Goal: Task Accomplishment & Management: Use online tool/utility

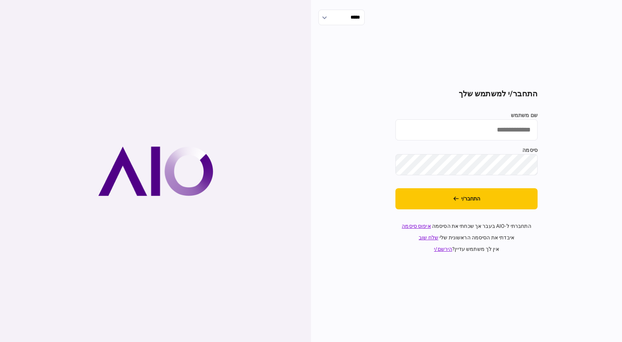
click at [483, 137] on input "שם משתמש" at bounding box center [466, 129] width 142 height 21
type input "*********"
click at [395, 188] on button "התחבר/י" at bounding box center [466, 198] width 142 height 21
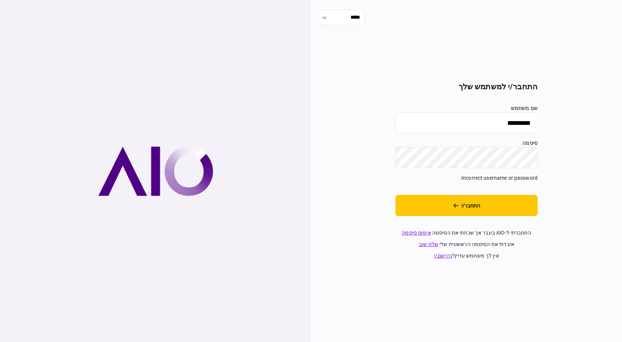
click at [612, 169] on div "***** התחבר/י למשתמש שלך שם משתמש ********* סיסמה Incorrect username or passwor…" at bounding box center [466, 171] width 311 height 342
click at [395, 195] on button "התחבר/י" at bounding box center [466, 205] width 142 height 21
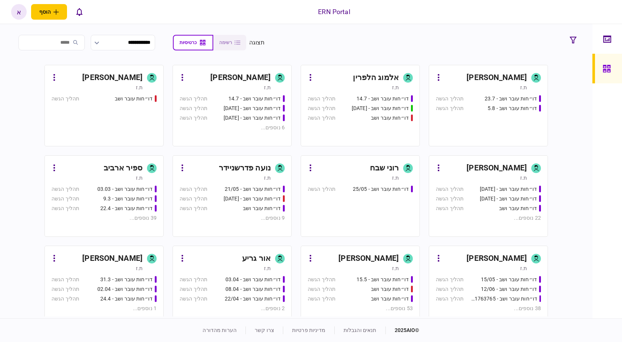
scroll to position [158, 0]
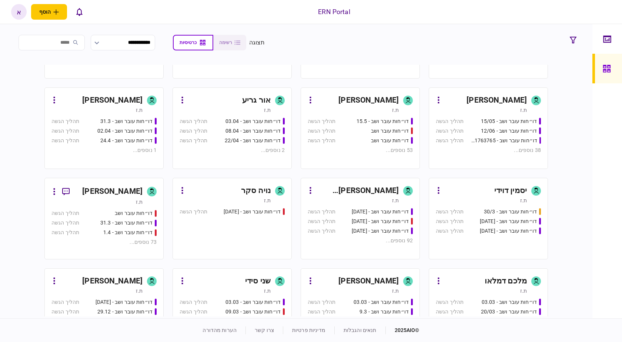
click at [380, 187] on div "[PERSON_NAME] [PERSON_NAME]" at bounding box center [357, 191] width 83 height 12
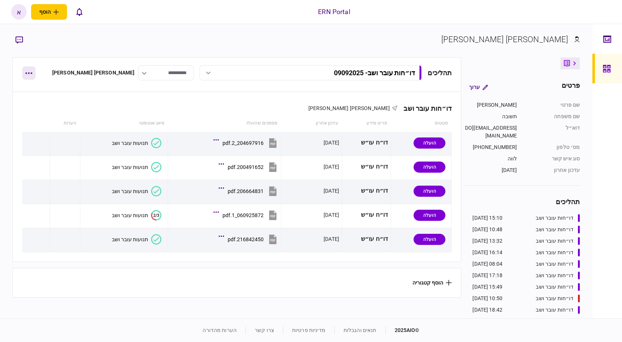
click at [27, 67] on button "button" at bounding box center [28, 72] width 13 height 13
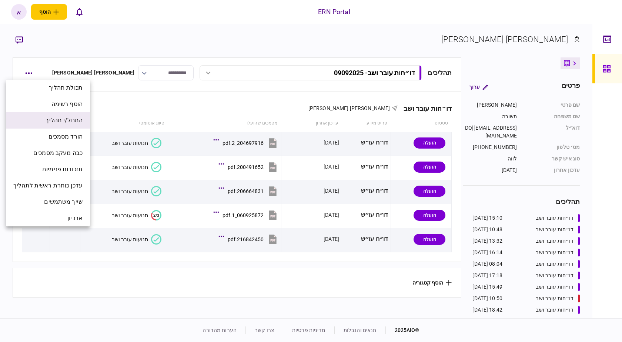
click at [67, 118] on span "התחל/י תהליך" at bounding box center [64, 120] width 37 height 9
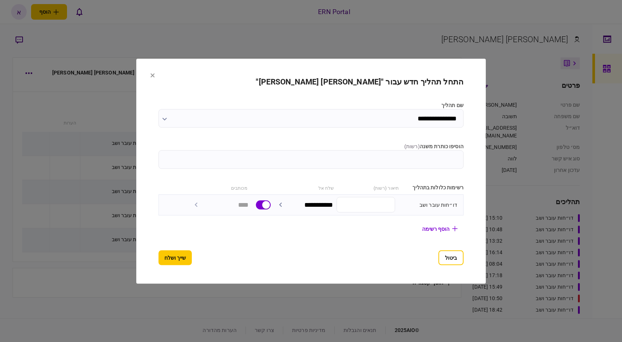
click at [441, 158] on input "הוסיפו כותרת משנה ( רשות )" at bounding box center [310, 159] width 305 height 19
type input "********"
click at [163, 258] on button "שייך ושלח" at bounding box center [174, 257] width 33 height 15
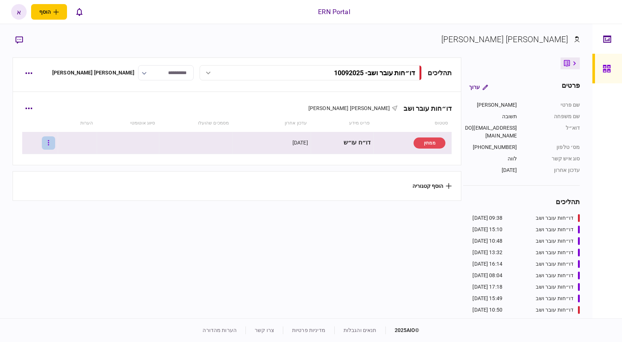
click at [55, 146] on button "button" at bounding box center [48, 142] width 13 height 13
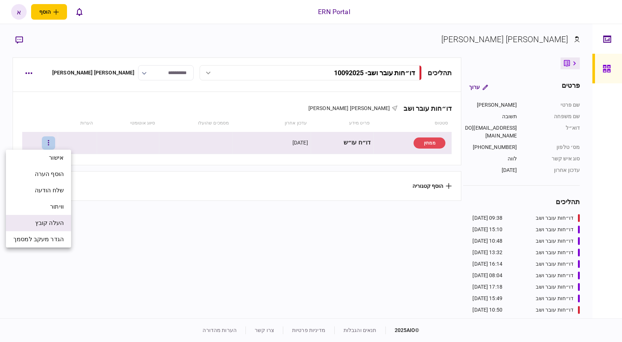
click at [65, 224] on li "העלה קובץ" at bounding box center [38, 223] width 65 height 16
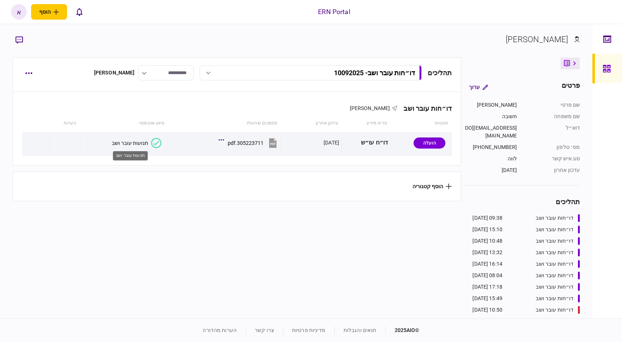
click at [121, 140] on div "תנועות עובר ושב" at bounding box center [130, 143] width 36 height 6
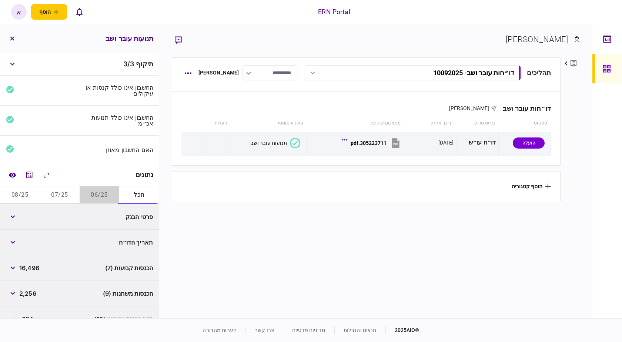
click at [91, 192] on button "06/25" at bounding box center [100, 195] width 40 height 18
click at [32, 194] on div "מחשבון" at bounding box center [30, 187] width 20 height 15
click at [21, 195] on button "08/25" at bounding box center [20, 195] width 40 height 18
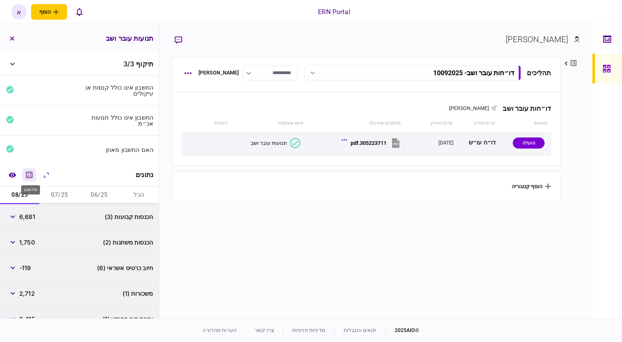
click at [32, 171] on icon "מחשבון" at bounding box center [29, 174] width 9 height 9
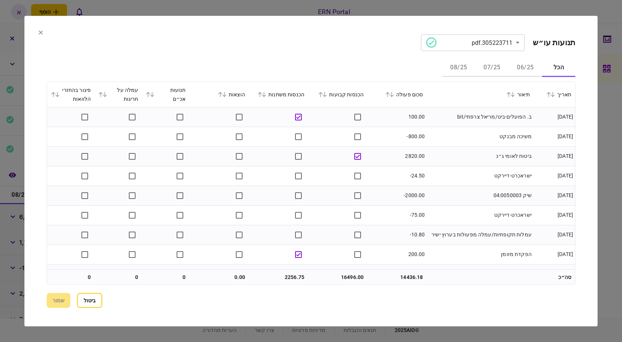
drag, startPoint x: 522, startPoint y: 67, endPoint x: 520, endPoint y: 71, distance: 4.5
click at [522, 67] on button "06/25" at bounding box center [524, 68] width 33 height 18
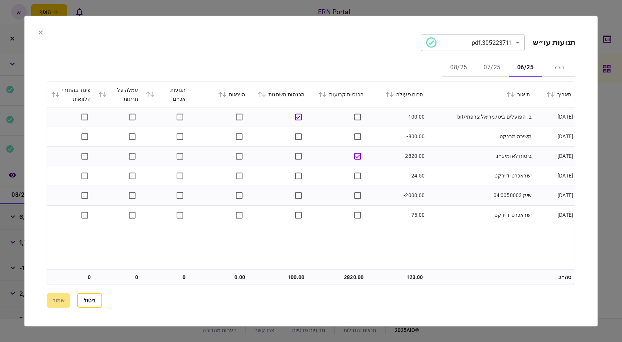
click at [495, 71] on button "07/25" at bounding box center [491, 68] width 33 height 18
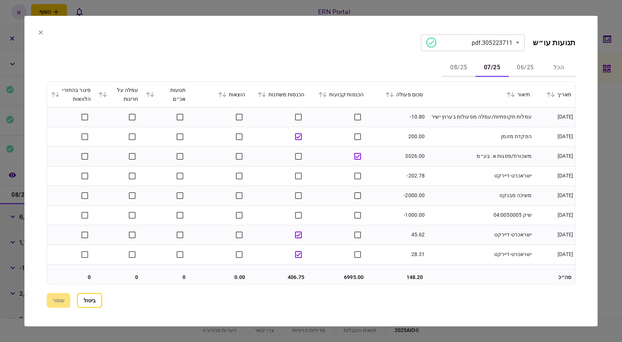
click at [537, 70] on button "06/25" at bounding box center [524, 68] width 33 height 18
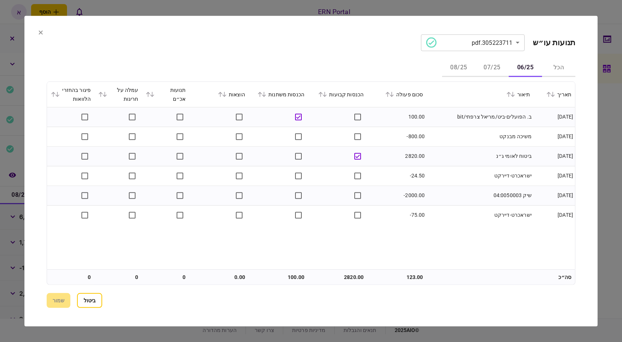
click at [499, 64] on button "07/25" at bounding box center [491, 68] width 33 height 18
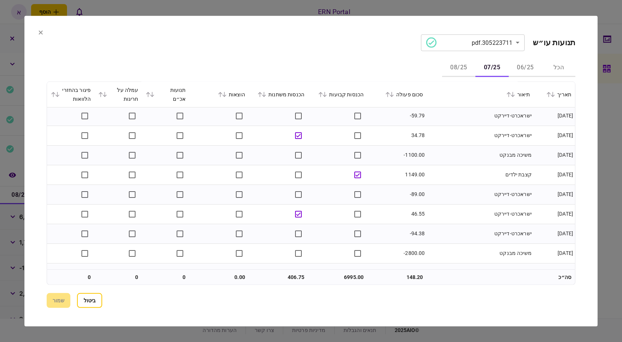
scroll to position [212, 0]
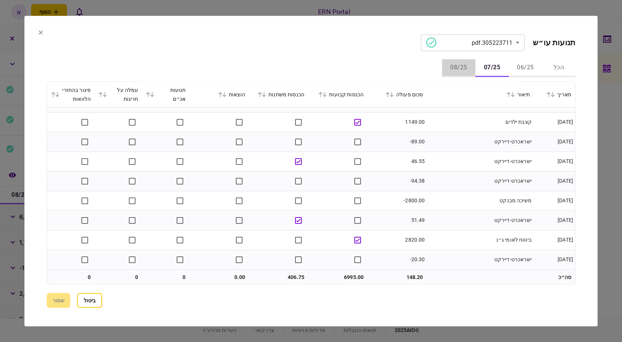
click at [463, 67] on button "08/25" at bounding box center [458, 68] width 33 height 18
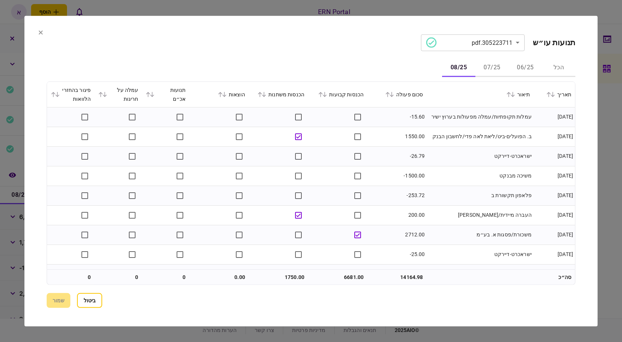
click at [527, 65] on button "06/25" at bounding box center [524, 68] width 33 height 18
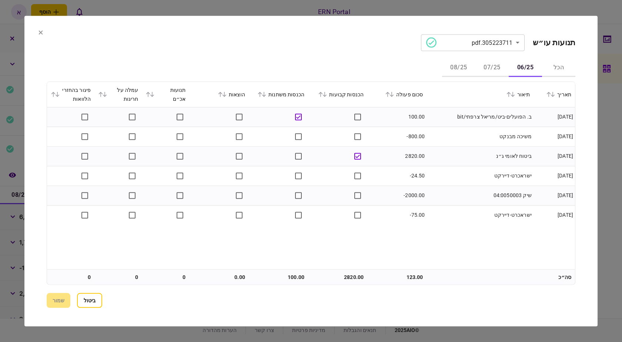
click at [471, 70] on button "08/25" at bounding box center [458, 68] width 33 height 18
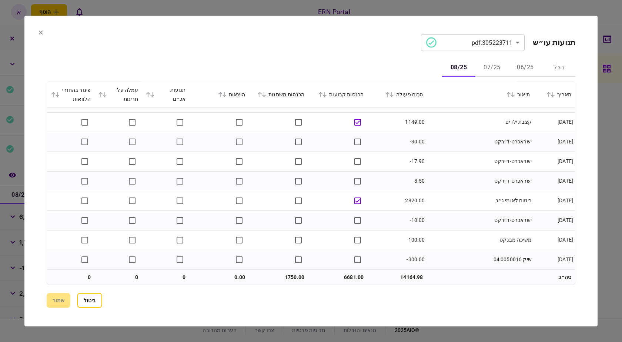
click at [486, 61] on button "07/25" at bounding box center [491, 68] width 33 height 18
click at [92, 303] on button "ביטול" at bounding box center [89, 300] width 25 height 15
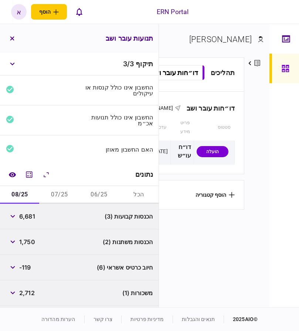
click at [93, 198] on button "06/25" at bounding box center [100, 195] width 40 height 18
click at [25, 219] on div "2,820" at bounding box center [21, 216] width 31 height 13
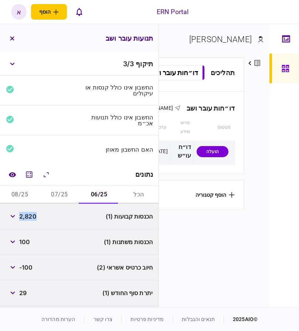
click at [25, 219] on div "2,820" at bounding box center [21, 216] width 31 height 13
copy span "2,820"
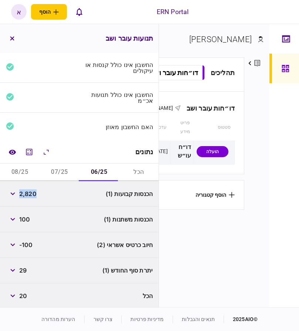
click at [70, 174] on button "07/25" at bounding box center [60, 173] width 40 height 18
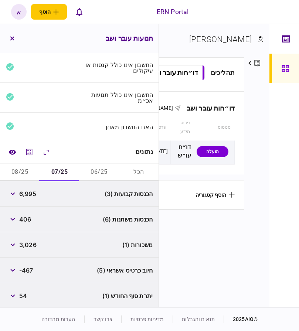
click at [28, 193] on span "6,995" at bounding box center [27, 193] width 17 height 9
copy span "6,995"
drag, startPoint x: 30, startPoint y: 171, endPoint x: 40, endPoint y: 193, distance: 24.7
click at [30, 171] on button "08/25" at bounding box center [20, 173] width 40 height 18
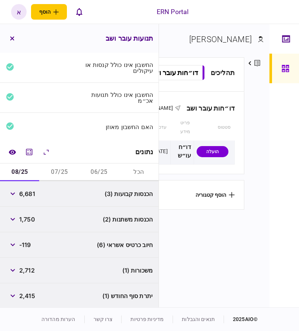
click at [28, 192] on span "6,681" at bounding box center [27, 193] width 16 height 9
copy span "6,681"
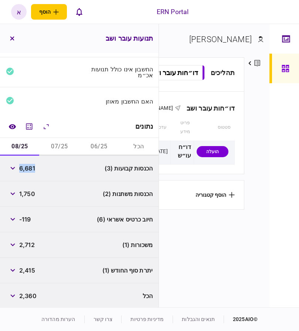
click at [30, 271] on span "2,415" at bounding box center [27, 270] width 16 height 9
copy span "2,415"
click at [31, 126] on icon "מחשבון" at bounding box center [29, 126] width 9 height 9
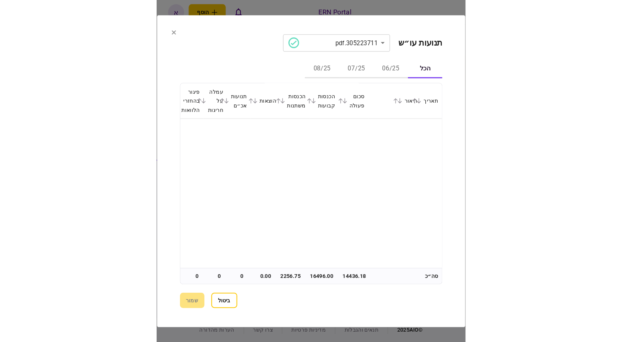
scroll to position [474, 0]
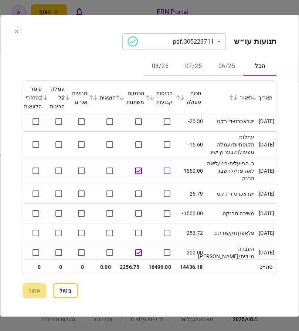
click at [282, 6] on div at bounding box center [149, 165] width 299 height 331
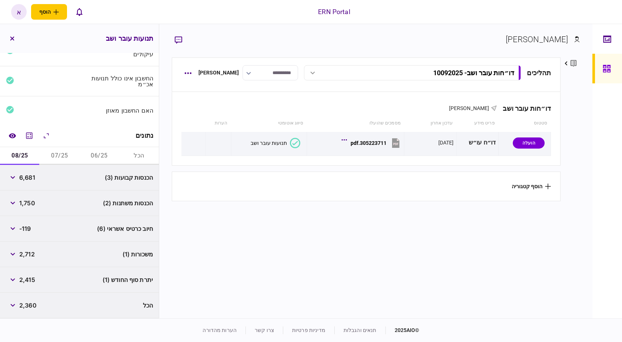
scroll to position [38, 0]
click at [193, 111] on button "button" at bounding box center [187, 107] width 13 height 13
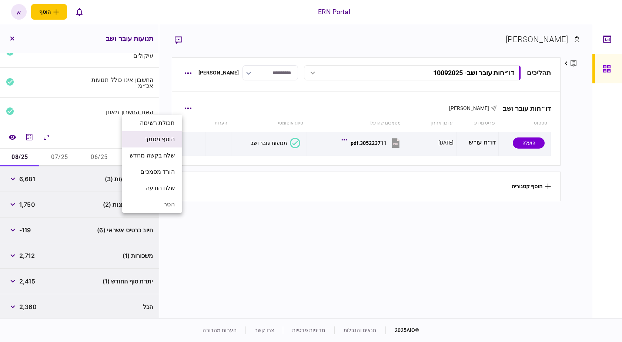
click at [173, 142] on span "הוסף מסמך" at bounding box center [160, 139] width 30 height 9
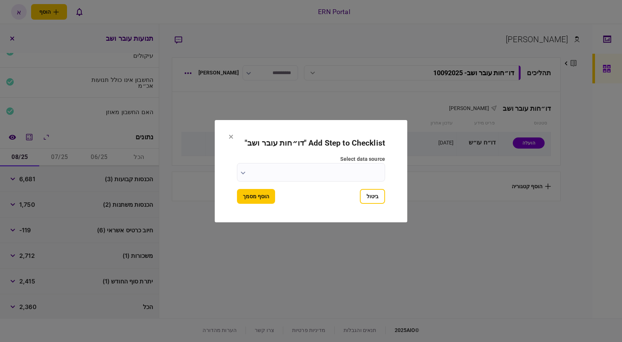
click at [355, 177] on input "select data source" at bounding box center [311, 172] width 148 height 19
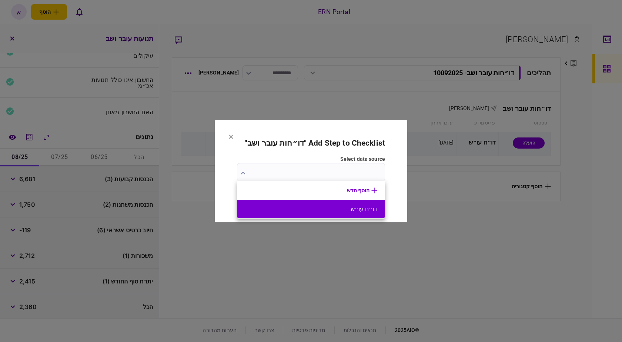
click at [358, 208] on button "דו״ח עו״ש" at bounding box center [311, 208] width 132 height 7
type input "*********"
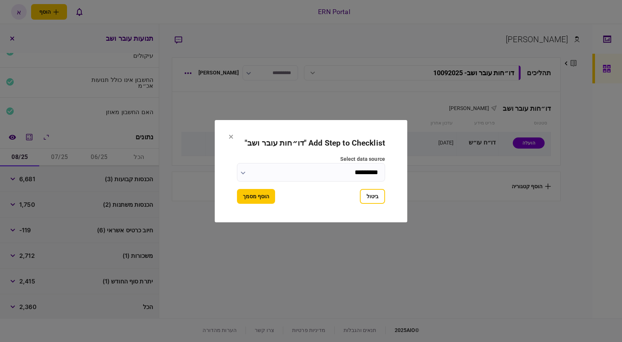
click at [261, 196] on button "הוסף מסמך" at bounding box center [256, 196] width 38 height 15
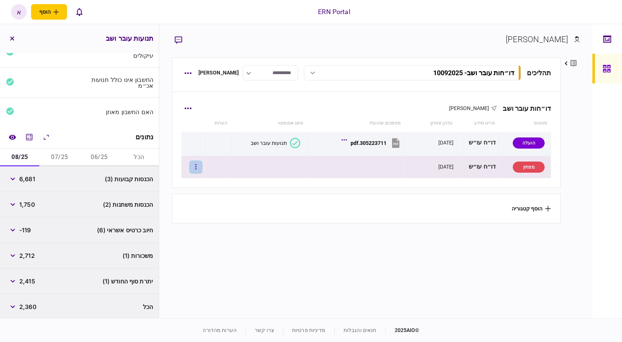
click at [200, 165] on button "button" at bounding box center [195, 166] width 13 height 13
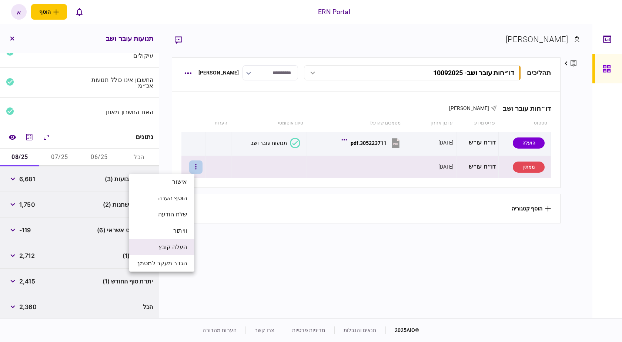
click at [187, 241] on li "העלה קובץ" at bounding box center [161, 247] width 65 height 16
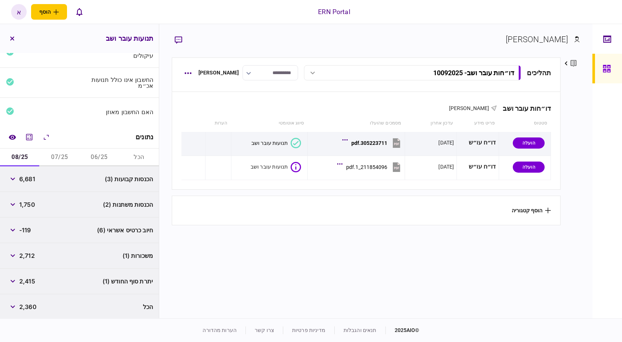
click at [318, 329] on link "מדיניות פרטיות" at bounding box center [308, 330] width 33 height 6
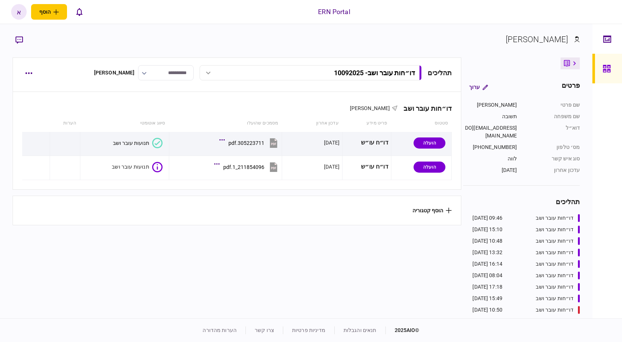
drag, startPoint x: 222, startPoint y: 252, endPoint x: 221, endPoint y: 256, distance: 5.2
click at [221, 256] on section "תהליכים דו״חות עובר ושב - 10092025 דו״חות עובר ושב - 10092025 09:46 10/09/2025 …" at bounding box center [237, 186] width 449 height 259
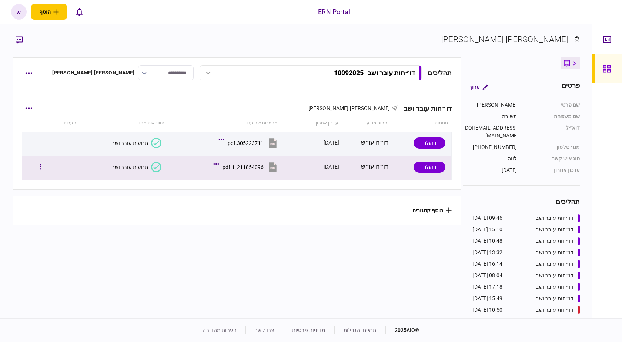
click at [121, 165] on div "תנועות עובר ושב" at bounding box center [130, 167] width 36 height 6
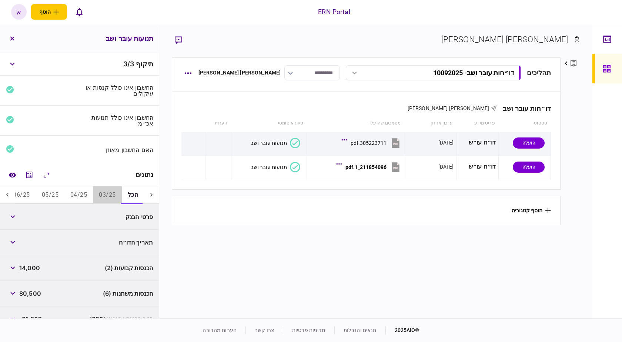
click at [115, 193] on button "03/25" at bounding box center [107, 195] width 28 height 18
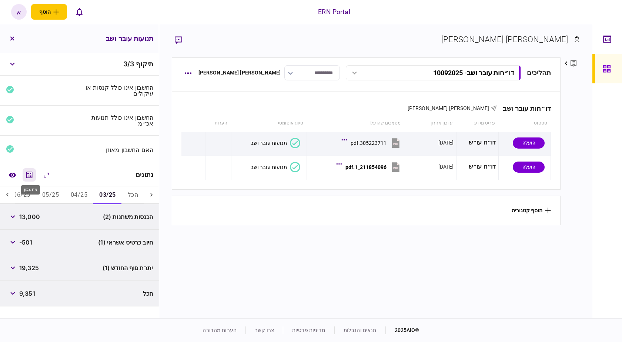
click at [32, 173] on icon "מחשבון" at bounding box center [29, 174] width 9 height 9
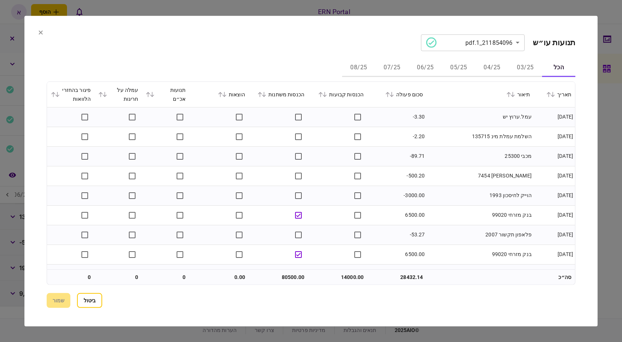
click at [517, 67] on button "03/25" at bounding box center [524, 68] width 33 height 18
click at [474, 75] on div "הכל 03/25 04/25 05/25 06/25 07/25 08/25" at bounding box center [311, 68] width 528 height 18
click at [430, 67] on button "06/25" at bounding box center [425, 68] width 33 height 18
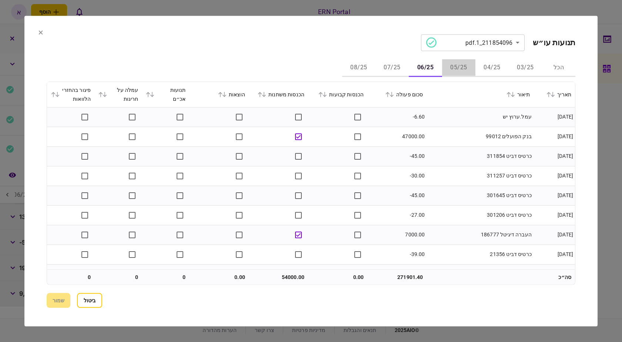
click at [451, 66] on button "05/25" at bounding box center [458, 68] width 33 height 18
click at [363, 67] on button "08/25" at bounding box center [358, 68] width 33 height 18
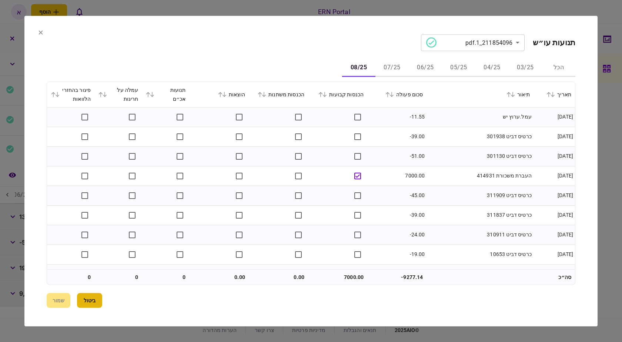
drag, startPoint x: 100, startPoint y: 309, endPoint x: 97, endPoint y: 305, distance: 5.3
click at [99, 308] on section "**********" at bounding box center [310, 171] width 573 height 310
click at [96, 305] on button "ביטול" at bounding box center [89, 300] width 25 height 15
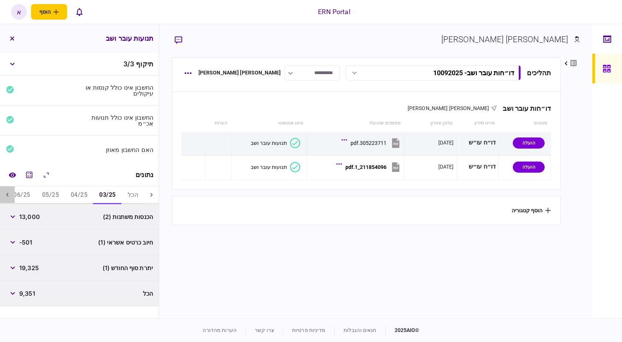
click at [7, 193] on icon at bounding box center [7, 194] width 7 height 7
click at [6, 194] on icon at bounding box center [7, 194] width 7 height 7
click at [5, 193] on div at bounding box center [7, 195] width 15 height 18
drag, startPoint x: 4, startPoint y: 193, endPoint x: 9, endPoint y: 190, distance: 5.5
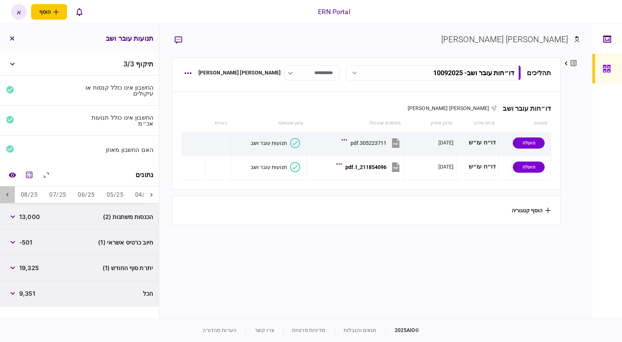
click at [5, 193] on div at bounding box center [7, 195] width 15 height 18
click at [26, 196] on button "08/25" at bounding box center [29, 195] width 28 height 18
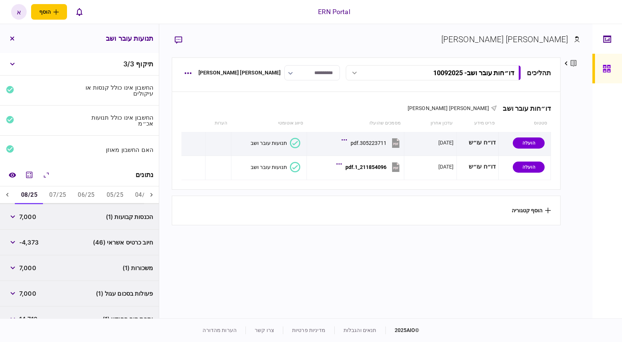
scroll to position [38, 0]
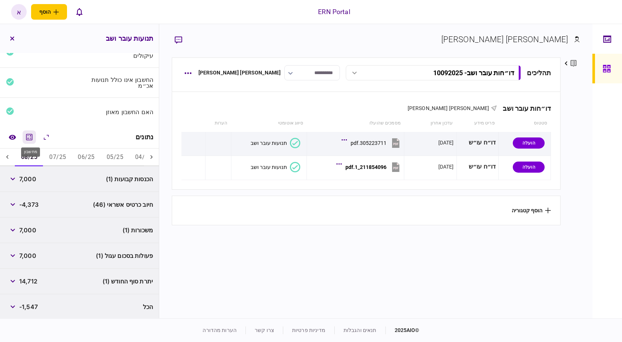
click at [26, 139] on icon "מחשבון" at bounding box center [29, 136] width 9 height 9
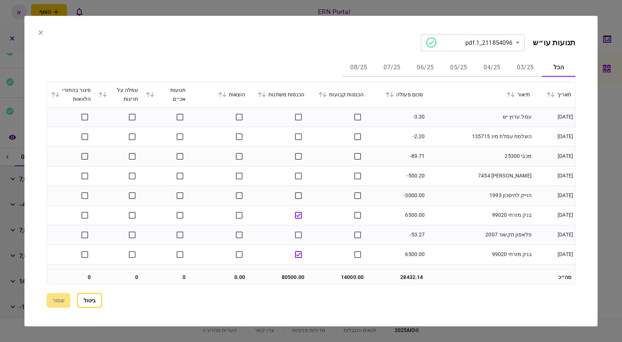
click at [429, 67] on button "06/25" at bounding box center [425, 68] width 33 height 18
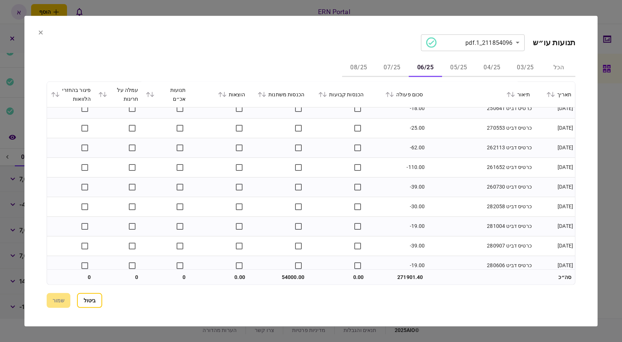
scroll to position [1349, 0]
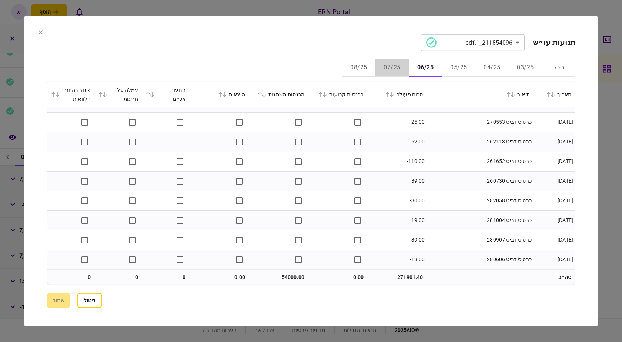
click at [399, 70] on button "07/25" at bounding box center [391, 68] width 33 height 18
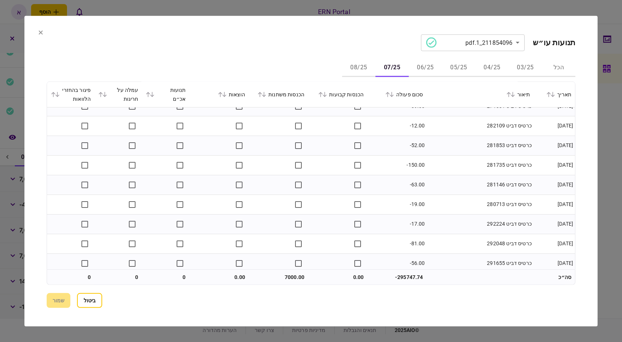
scroll to position [1761, 0]
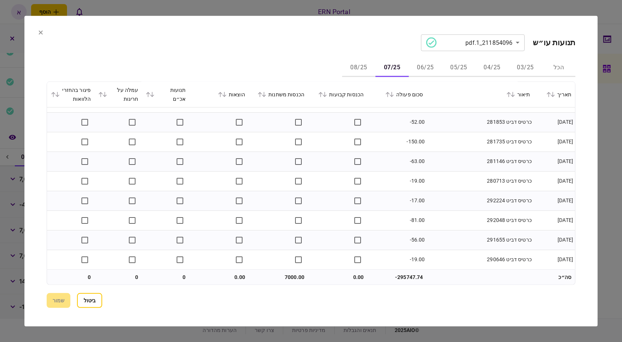
click at [364, 70] on button "08/25" at bounding box center [358, 68] width 33 height 18
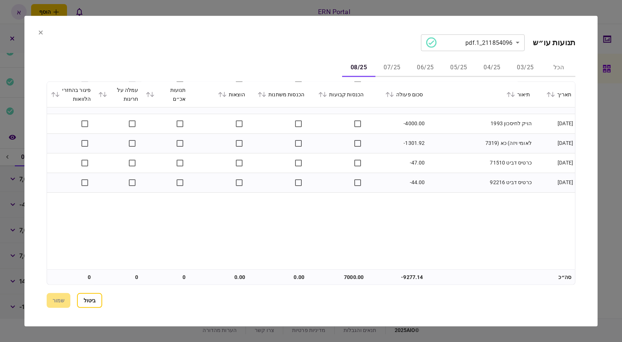
scroll to position [287, 0]
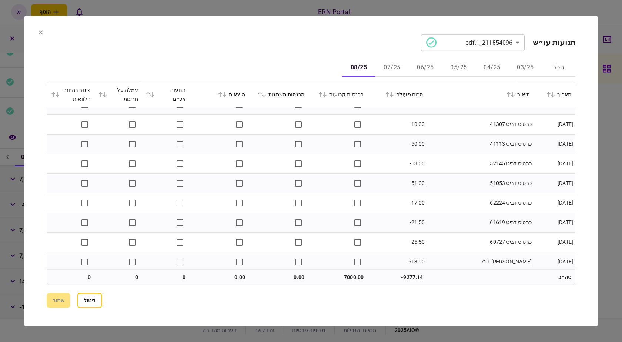
click at [399, 65] on button "07/25" at bounding box center [391, 68] width 33 height 18
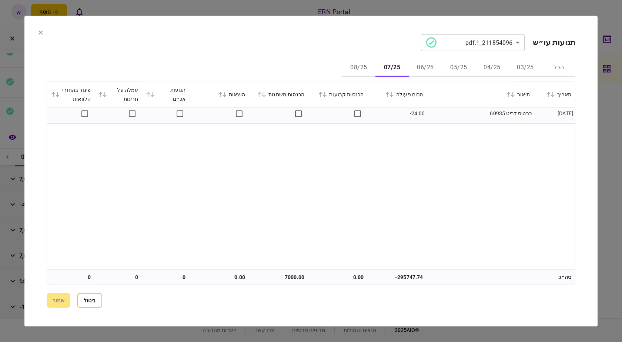
scroll to position [395, 0]
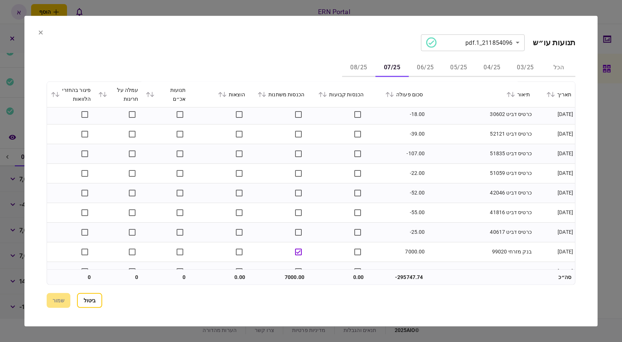
click at [367, 67] on button "08/25" at bounding box center [358, 68] width 33 height 18
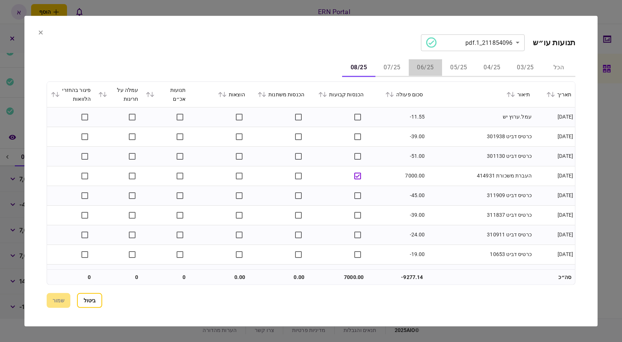
click at [419, 74] on button "06/25" at bounding box center [425, 68] width 33 height 18
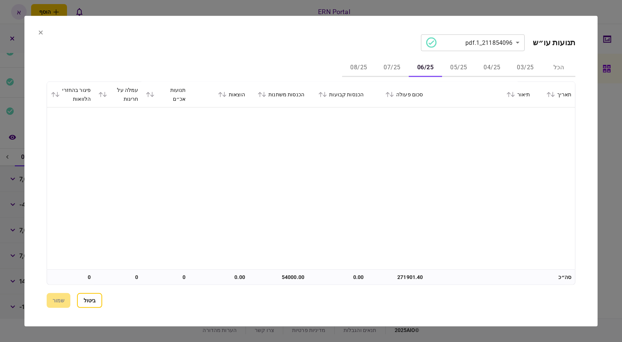
scroll to position [0, 0]
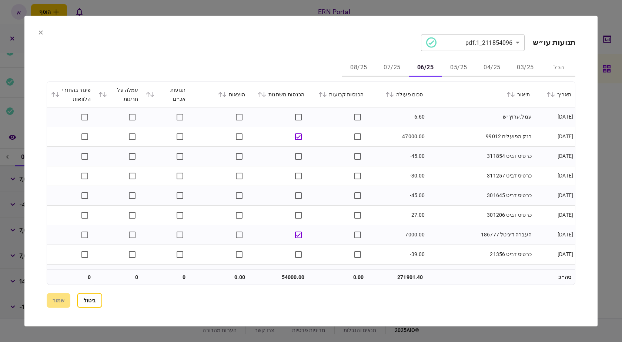
click at [605, 67] on div at bounding box center [311, 171] width 622 height 342
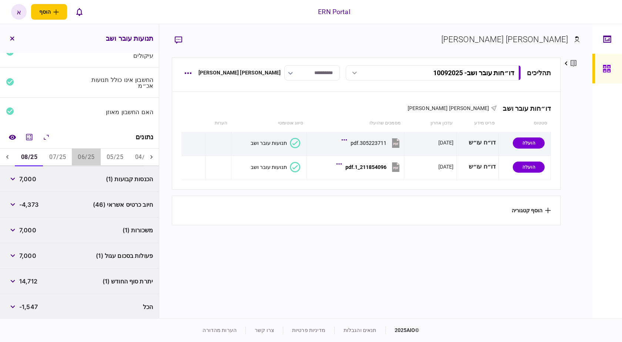
drag, startPoint x: 85, startPoint y: 157, endPoint x: 90, endPoint y: 157, distance: 4.8
click at [87, 157] on button "06/25" at bounding box center [86, 157] width 28 height 18
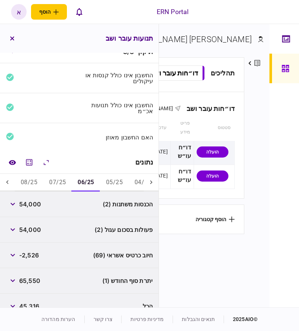
scroll to position [23, 0]
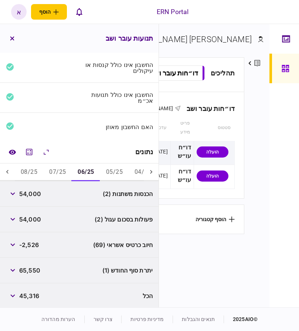
click at [37, 193] on span "54,000" at bounding box center [30, 193] width 22 height 9
copy span "54,000"
click at [34, 273] on div "65,550" at bounding box center [23, 270] width 34 height 13
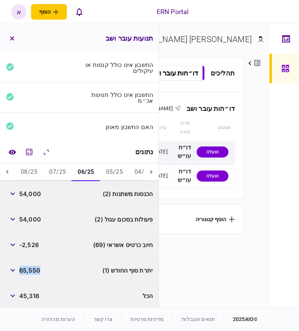
copy span "65,550"
click at [28, 193] on span "54,000" at bounding box center [30, 193] width 22 height 9
click at [30, 192] on span "54,000" at bounding box center [30, 193] width 22 height 9
click at [33, 195] on span "54,000" at bounding box center [30, 193] width 22 height 9
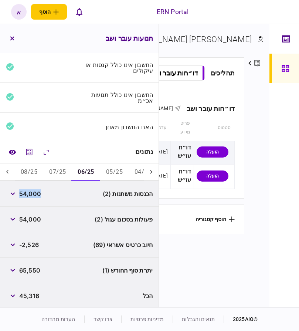
copy span "54,000"
click at [54, 176] on button "07/25" at bounding box center [57, 173] width 28 height 18
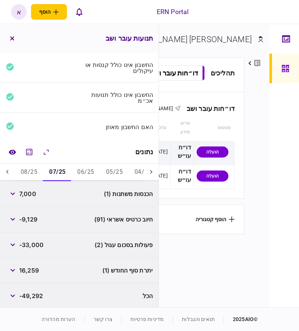
click at [35, 191] on span "7,000" at bounding box center [27, 193] width 17 height 9
copy span "7,000"
click at [29, 267] on span "16,259" at bounding box center [29, 270] width 20 height 9
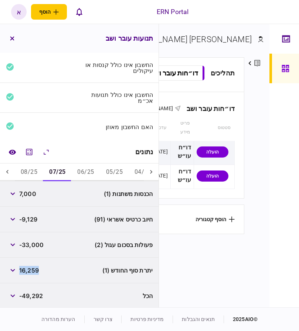
copy span "16,259"
click at [27, 167] on button "08/25" at bounding box center [29, 173] width 28 height 18
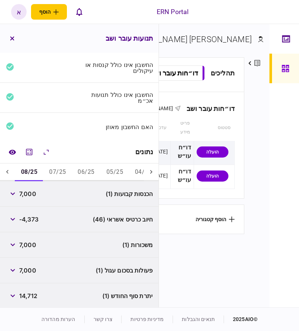
click at [31, 192] on span "7,000" at bounding box center [27, 193] width 17 height 9
copy span "7,000"
click at [54, 171] on button "07/25" at bounding box center [57, 173] width 28 height 18
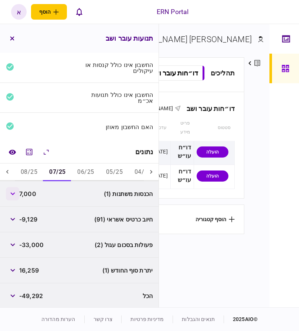
click at [14, 191] on button "button" at bounding box center [12, 193] width 13 height 13
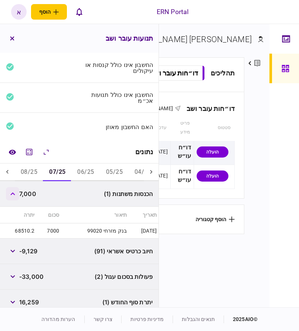
click at [14, 192] on icon "button" at bounding box center [12, 193] width 4 height 3
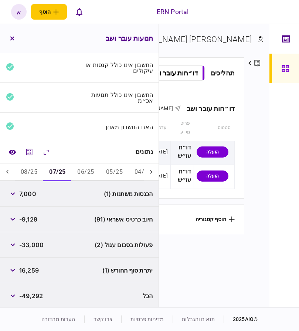
click at [32, 173] on button "08/25" at bounding box center [29, 173] width 28 height 18
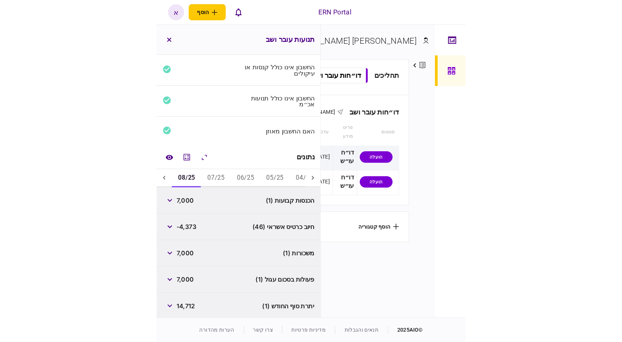
scroll to position [48, 0]
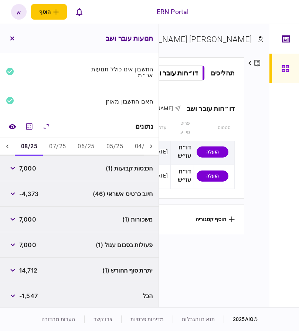
click at [32, 272] on span "14,712" at bounding box center [28, 270] width 18 height 9
copy span "14,712"
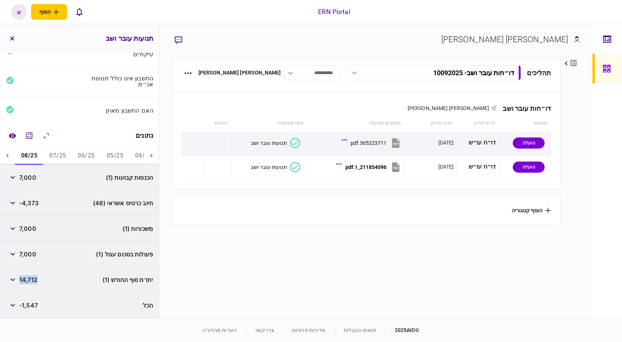
scroll to position [38, 0]
click at [183, 108] on div "דו״חות עובר ושב אריאל תשובה סטטוס פריט מידע עדכון אחרון מסמכים שהועלו סיווג אוט…" at bounding box center [366, 140] width 388 height 97
click at [186, 107] on button "button" at bounding box center [187, 107] width 13 height 13
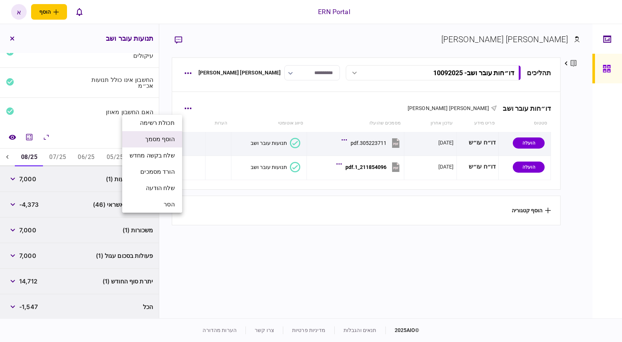
click at [175, 138] on span "הוסף מסמך" at bounding box center [160, 139] width 30 height 9
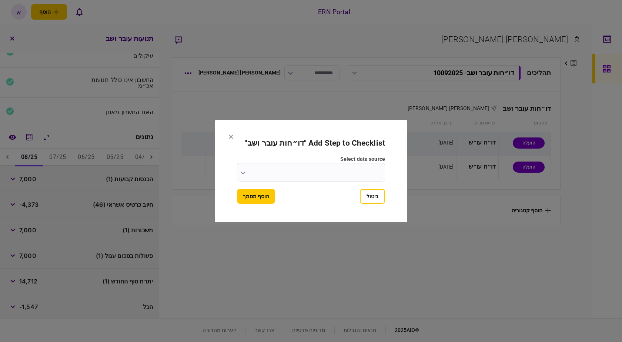
click at [308, 175] on input "select data source" at bounding box center [311, 172] width 148 height 19
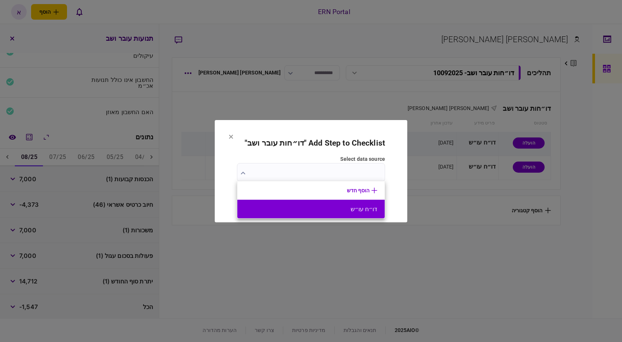
click at [327, 207] on button "דו״ח עו״ש" at bounding box center [311, 208] width 132 height 7
type input "*********"
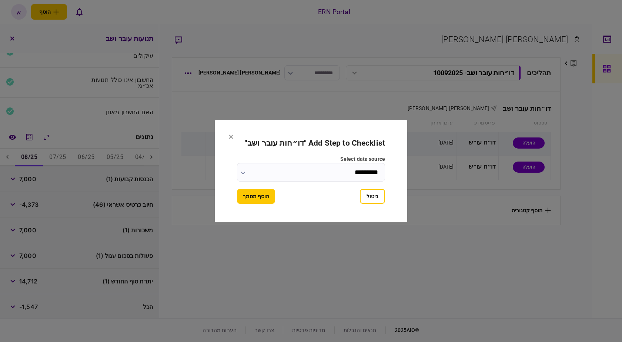
drag, startPoint x: 273, startPoint y: 198, endPoint x: 281, endPoint y: 205, distance: 9.9
click at [273, 198] on button "הוסף מסמך" at bounding box center [256, 196] width 38 height 15
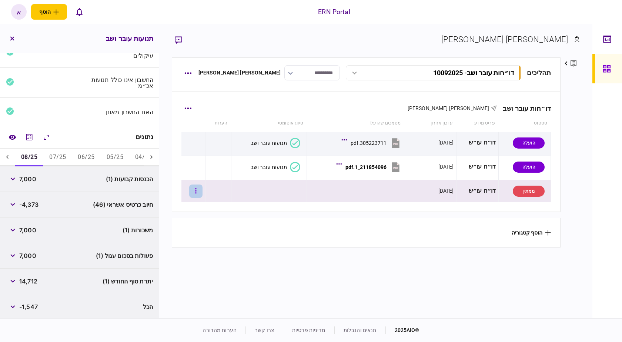
click at [198, 192] on button "button" at bounding box center [195, 190] width 13 height 13
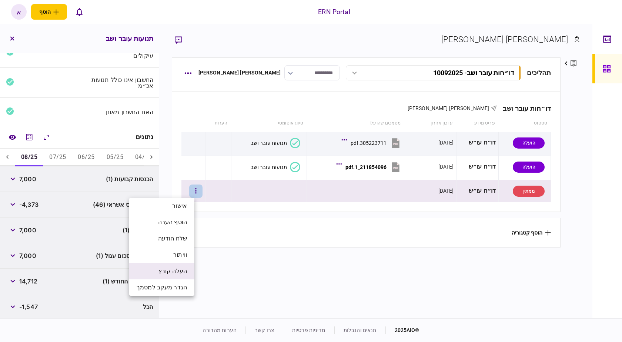
click at [187, 268] on span "העלה קובץ" at bounding box center [172, 270] width 28 height 9
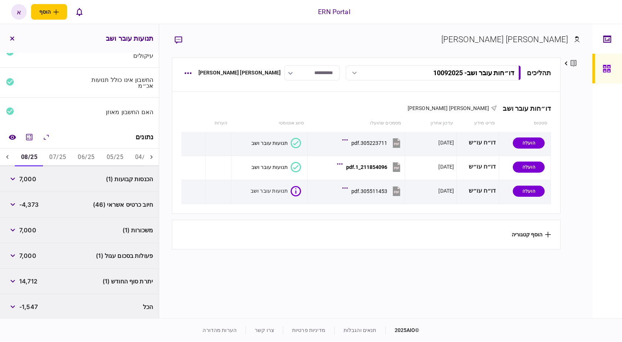
click at [261, 292] on section "תהליכים דו״חות עובר ושב - 10092025 דו״חות עובר ושב - 10092025 09:46 10/09/2025 …" at bounding box center [366, 186] width 389 height 259
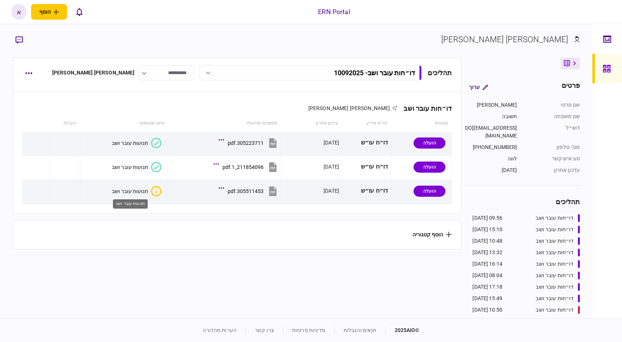
click at [140, 189] on div "תנועות עובר ושב" at bounding box center [130, 191] width 36 height 6
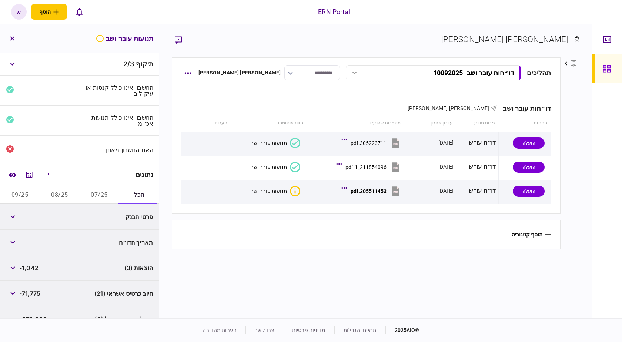
click at [103, 192] on button "07/25" at bounding box center [100, 195] width 40 height 18
click at [45, 192] on button "08/25" at bounding box center [60, 195] width 40 height 18
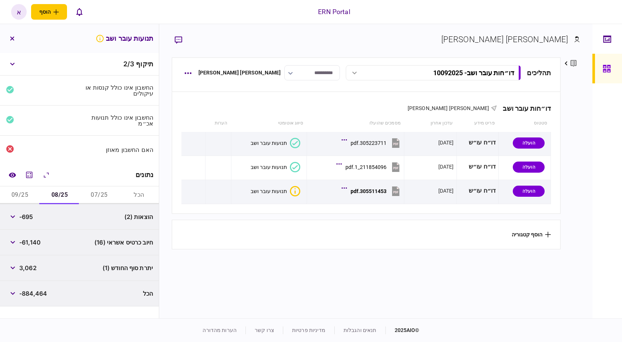
drag, startPoint x: 13, startPoint y: 188, endPoint x: 74, endPoint y: 190, distance: 61.1
click at [16, 187] on button "09/25" at bounding box center [20, 195] width 40 height 18
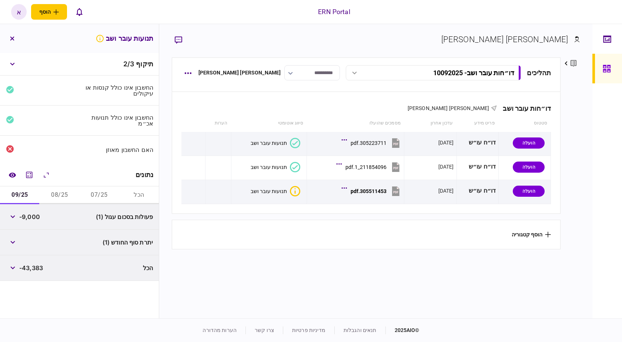
drag, startPoint x: 91, startPoint y: 192, endPoint x: 110, endPoint y: 185, distance: 19.3
click at [92, 191] on button "07/25" at bounding box center [100, 195] width 40 height 18
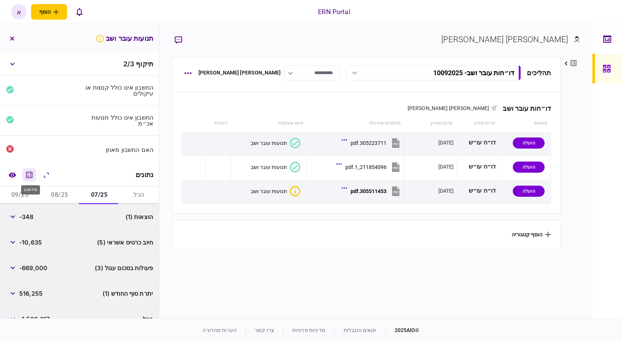
click at [27, 168] on button "מחשבון" at bounding box center [29, 174] width 13 height 13
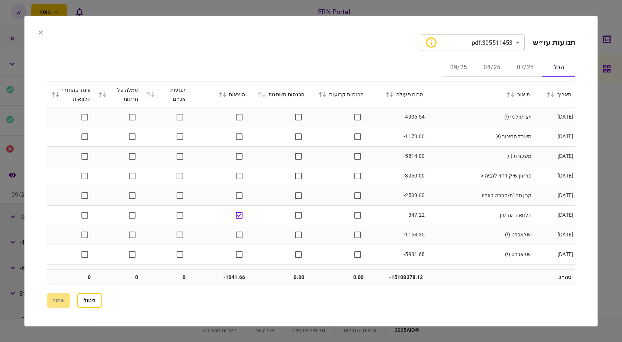
click at [514, 63] on button "07/25" at bounding box center [524, 68] width 33 height 18
click at [523, 117] on td "ויצו עולמי (י)" at bounding box center [479, 117] width 107 height 20
click at [523, 116] on td "ויצו עולמי (י)" at bounding box center [479, 117] width 107 height 20
click at [523, 115] on td "ויצו עולמי (י)" at bounding box center [479, 117] width 107 height 20
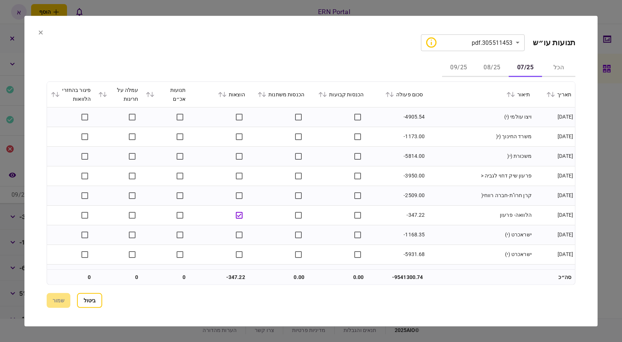
click at [521, 136] on td "משרד החינוך (י(" at bounding box center [479, 137] width 107 height 20
click at [517, 156] on td "משכורת (י(" at bounding box center [479, 156] width 107 height 20
drag, startPoint x: 535, startPoint y: 197, endPoint x: 461, endPoint y: 187, distance: 74.3
click at [461, 187] on tr "[DATE] קרן חרו"ת-חברה רווחי( -2509.00" at bounding box center [311, 195] width 528 height 20
click at [483, 196] on td "קרן חרו"ת-חברה רווחי(" at bounding box center [479, 195] width 107 height 20
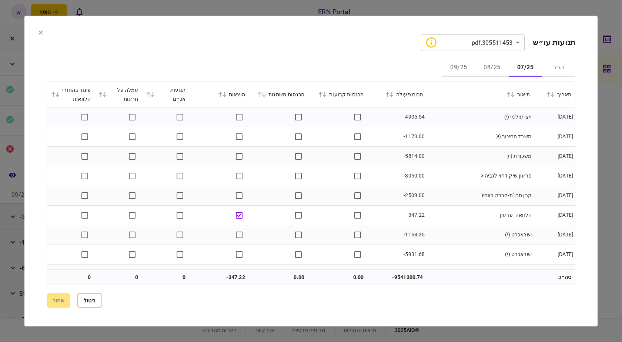
click at [493, 63] on button "08/25" at bounding box center [491, 68] width 33 height 18
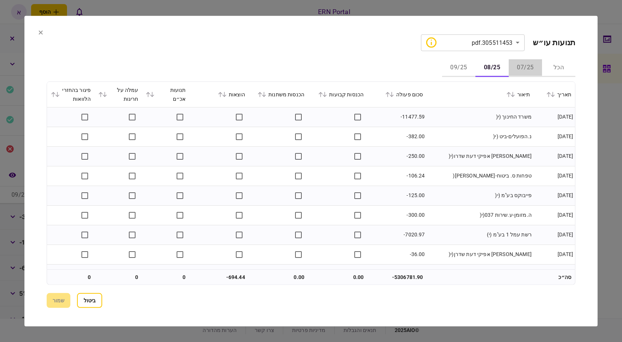
click at [523, 65] on button "07/25" at bounding box center [524, 68] width 33 height 18
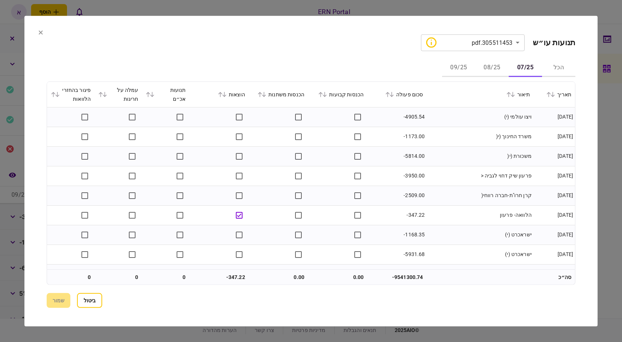
click at [512, 3] on div at bounding box center [311, 171] width 622 height 342
